Goal: Task Accomplishment & Management: Complete application form

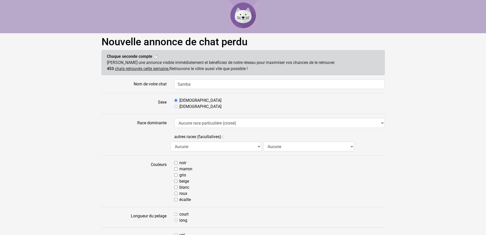
type input "Samba"
click at [190, 122] on select "Aucune race particulière (croisé) Abyssin Américain à poil dur American Bobtail…" at bounding box center [279, 123] width 211 height 10
select select "18"
click at [174, 118] on select "Aucune race particulière (croisé) Abyssin Américain à poil dur American Bobtail…" at bounding box center [279, 123] width 211 height 10
click at [128, 147] on label at bounding box center [134, 141] width 73 height 19
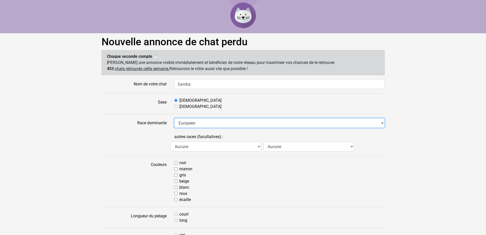
click at [174, 128] on select "Aucune race particulière (croisé) Abyssin Américain à poil dur American Bobtail…" at bounding box center [279, 123] width 211 height 10
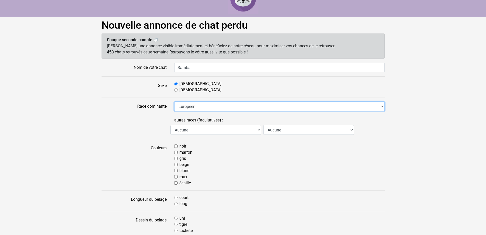
scroll to position [26, 0]
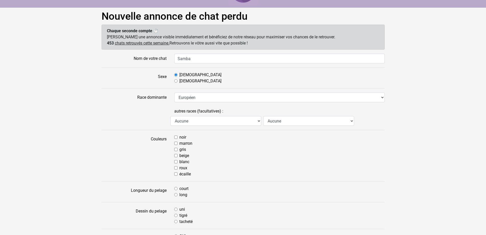
click at [187, 143] on label "marron" at bounding box center [185, 143] width 13 height 6
click at [178, 143] on input "marron" at bounding box center [175, 142] width 3 height 3
checkbox input "true"
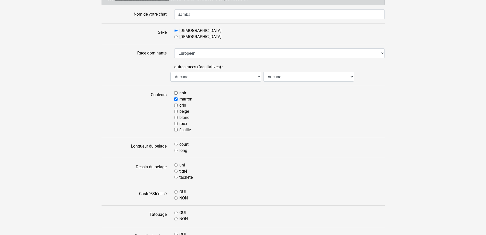
scroll to position [77, 0]
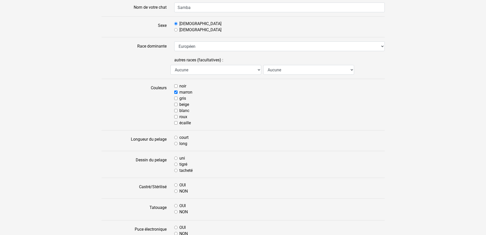
click at [183, 137] on label "court" at bounding box center [183, 137] width 9 height 6
click at [178, 137] on input "court" at bounding box center [175, 137] width 3 height 3
radio input "true"
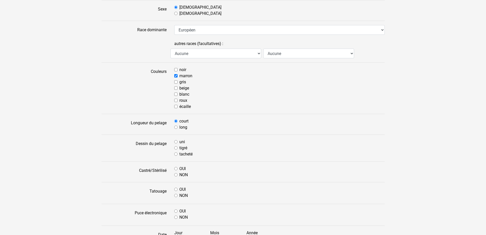
scroll to position [102, 0]
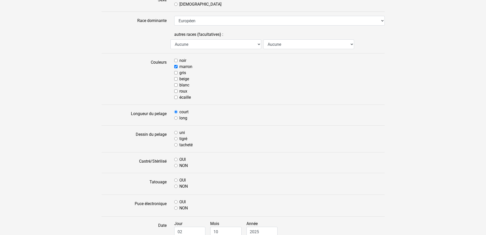
click at [183, 139] on label "tigré" at bounding box center [183, 139] width 8 height 6
click at [178, 139] on input "tigré" at bounding box center [175, 138] width 3 height 3
radio input "true"
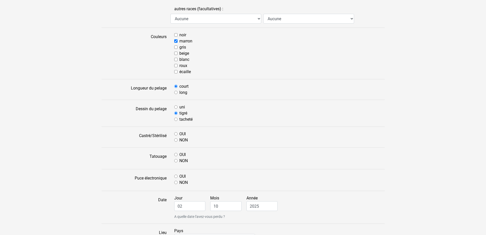
click at [178, 135] on div "OUI" at bounding box center [279, 134] width 211 height 6
click at [175, 133] on input "OUI" at bounding box center [175, 133] width 3 height 3
radio input "true"
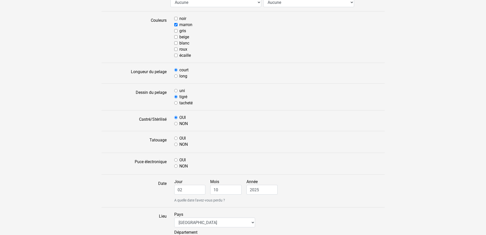
scroll to position [153, 0]
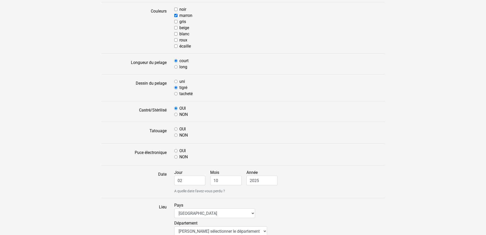
click at [176, 150] on input "OUI" at bounding box center [175, 150] width 3 height 3
radio input "true"
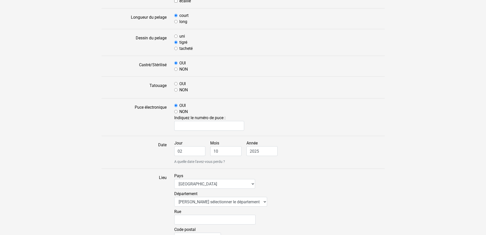
scroll to position [204, 0]
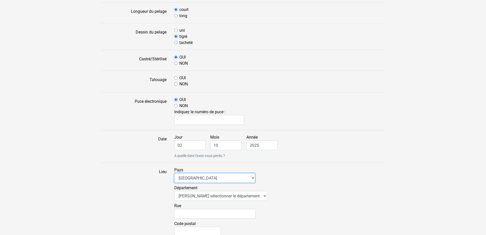
click at [191, 178] on select "Afrique du Sud Algérie Allemagne Andorre Argentine Australie Belgique Bolivie B…" at bounding box center [214, 178] width 81 height 10
click at [174, 173] on select "Afrique du Sud Algérie Allemagne Andorre Argentine Australie Belgique Bolivie B…" at bounding box center [214, 178] width 81 height 10
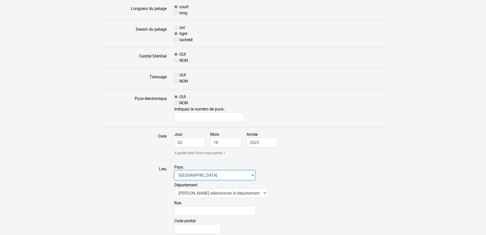
scroll to position [215, 0]
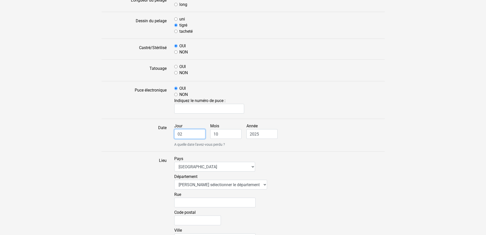
click at [191, 132] on input "02" at bounding box center [189, 134] width 31 height 10
click at [223, 126] on label "Mois 10" at bounding box center [227, 131] width 35 height 16
click at [223, 129] on input "10" at bounding box center [225, 134] width 31 height 10
click at [220, 139] on div "Jour 02 Mois 10 Année 2025 A quelle date l'avez-vous perdu ?" at bounding box center [280, 135] width 218 height 24
drag, startPoint x: 222, startPoint y: 137, endPoint x: 204, endPoint y: 129, distance: 19.4
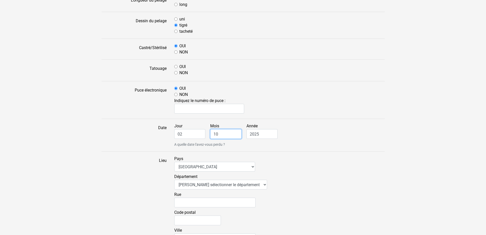
click at [204, 129] on div "Jour 02 Mois 10 Année 2025 A quelle date l'avez-vous perdu ?" at bounding box center [280, 135] width 218 height 24
type input "09"
drag, startPoint x: 188, startPoint y: 135, endPoint x: 158, endPoint y: 129, distance: 30.7
click at [158, 129] on div "Date Jour 02 Mois 09 Année 2025 A quelle date l'avez-vous perdu ?" at bounding box center [243, 135] width 291 height 24
type input "26"
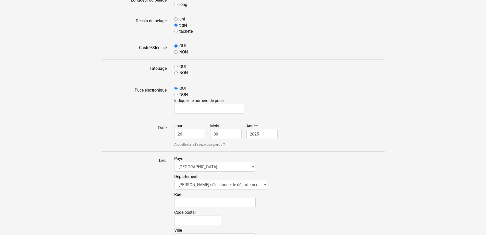
click at [151, 128] on label "Date" at bounding box center [134, 135] width 73 height 24
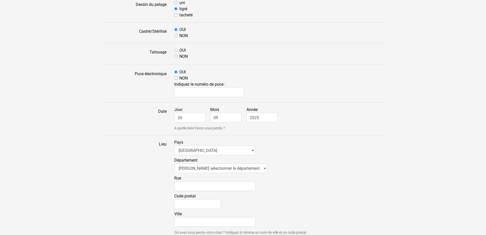
scroll to position [241, 0]
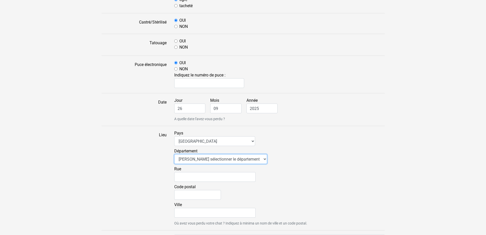
click at [247, 159] on select "Veuillez sélectionner le département 01 - Ain 02 - Aisne 03 - Allier 04 - Alpes…" at bounding box center [220, 159] width 93 height 10
select select "44"
click at [174, 154] on select "Veuillez sélectionner le département 01 - Ain 02 - Aisne 03 - Allier 04 - Alpes…" at bounding box center [220, 159] width 93 height 10
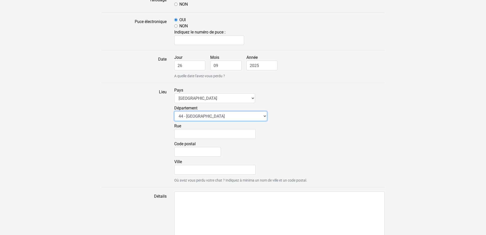
scroll to position [292, 0]
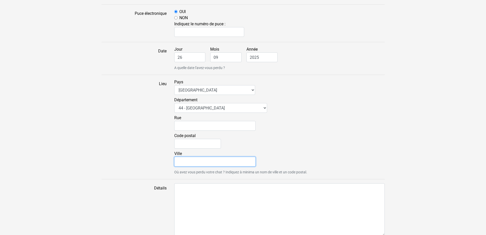
click at [185, 162] on input "Ville" at bounding box center [214, 161] width 81 height 10
type input "Pornic"
click at [150, 157] on label "Lieu" at bounding box center [134, 127] width 73 height 96
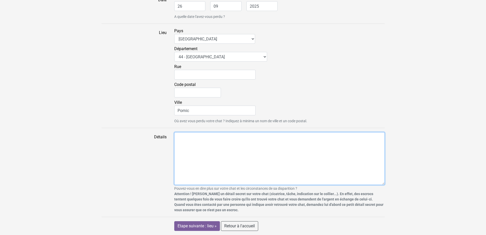
click at [222, 147] on textarea "Détails" at bounding box center [279, 158] width 211 height 53
paste textarea "Bonjour, nous avons perdu notre chat "Samba" depuis Vendredi 26 Septembre dans …"
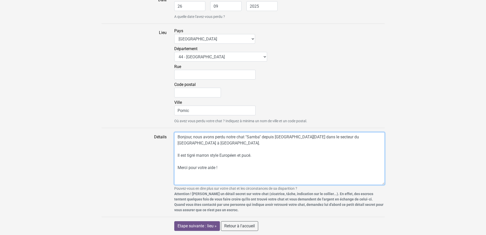
type textarea "Bonjour, nous avons perdu notre chat "Samba" depuis Vendredi 26 Septembre dans …"
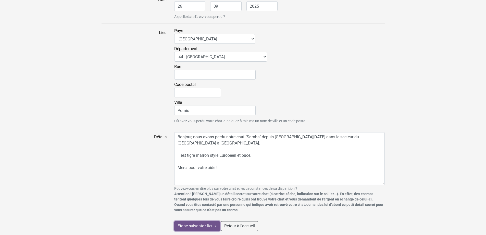
click at [198, 229] on input "Etape suivante : lieu »" at bounding box center [197, 226] width 46 height 10
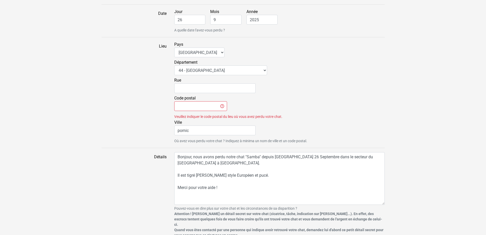
scroll to position [349, 0]
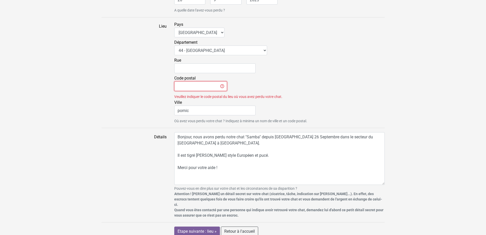
click at [200, 84] on input "Code postal" at bounding box center [200, 86] width 53 height 10
type input "44210"
click at [205, 226] on input "Etape suivante : lieu »" at bounding box center [197, 231] width 46 height 10
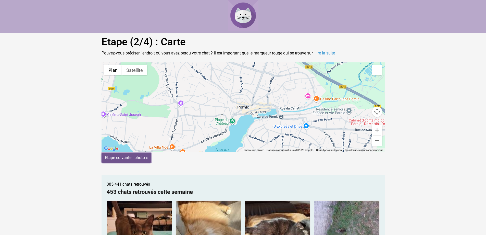
click at [129, 161] on input "Etape suivante : photo »" at bounding box center [127, 158] width 50 height 10
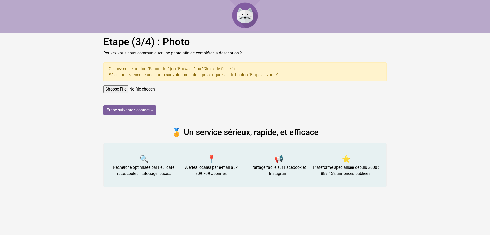
click at [123, 89] on input "file" at bounding box center [244, 89] width 283 height 8
click at [7, 69] on main "Etape (3/4) : Photo Pouvez-vous nous communiquer une photo afin de compléter la…" at bounding box center [245, 111] width 490 height 151
click at [114, 88] on input "file" at bounding box center [244, 89] width 283 height 8
type input "C:\fakepath\553209846_777770528514901_5754842915847340996_n.jpg"
click at [128, 109] on input "Etape suivante : contact »" at bounding box center [129, 110] width 53 height 10
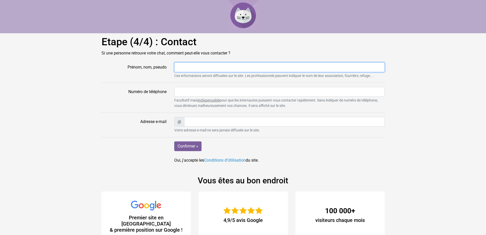
click at [185, 67] on input "Prénom, nom, pseudo" at bounding box center [279, 67] width 211 height 10
type input "Alizée"
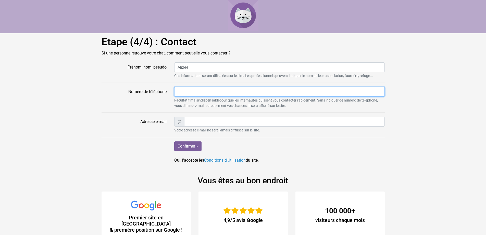
click at [186, 88] on input "Numéro de téléphone" at bounding box center [279, 92] width 211 height 10
type input "0633475923"
click at [126, 114] on form "Prénom, nom, pseudo Alizée Ces informations seront diffusées sur le site. Les p…" at bounding box center [243, 112] width 283 height 101
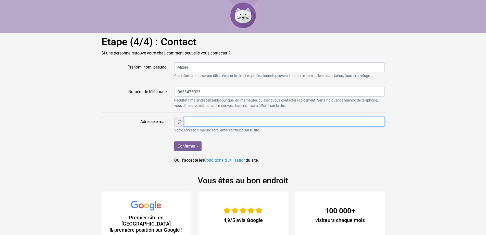
click at [209, 122] on input "Adresse e-mail" at bounding box center [284, 122] width 201 height 10
type input "alizee.rouleau@gmail.com"
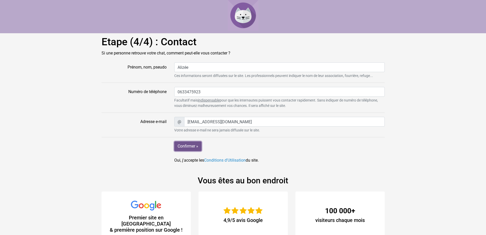
click at [187, 146] on input "Confirmer »" at bounding box center [187, 146] width 27 height 10
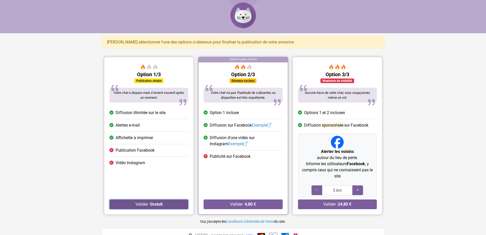
click at [156, 203] on strong "Gratuit" at bounding box center [156, 203] width 13 height 5
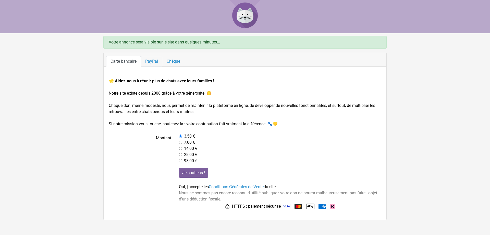
click at [154, 57] on link "PayPal" at bounding box center [151, 61] width 21 height 11
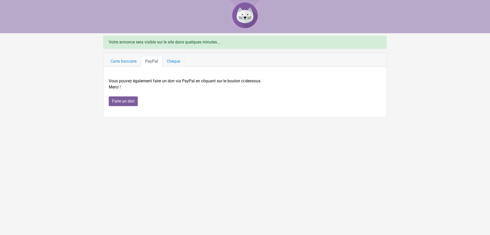
click at [170, 62] on link "Chèque" at bounding box center [173, 61] width 22 height 11
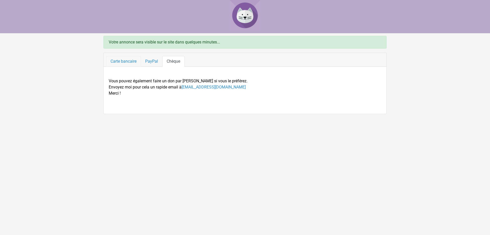
click at [127, 58] on link "Carte bancaire" at bounding box center [123, 61] width 35 height 11
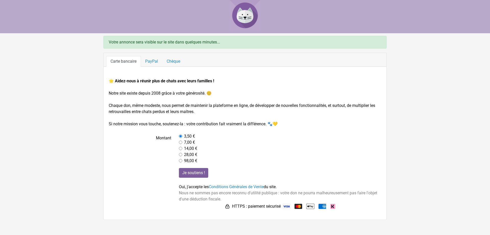
click at [250, 14] on img at bounding box center [245, 15] width 31 height 31
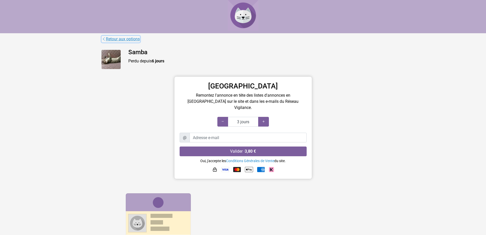
click at [130, 40] on link "Retour aux options" at bounding box center [121, 39] width 39 height 7
